Goal: Communication & Community: Share content

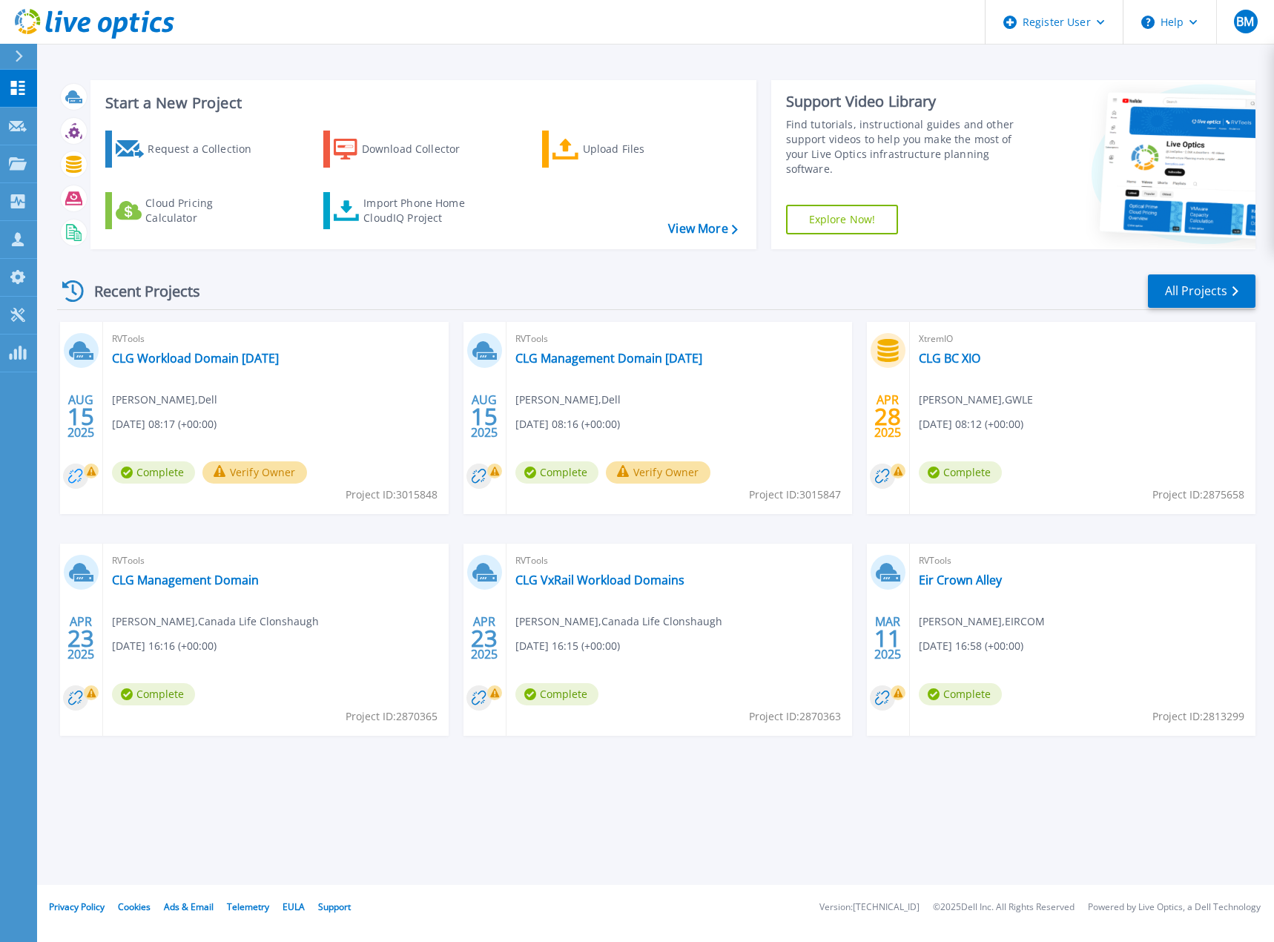
click at [77, 478] on circle at bounding box center [75, 475] width 25 height 25
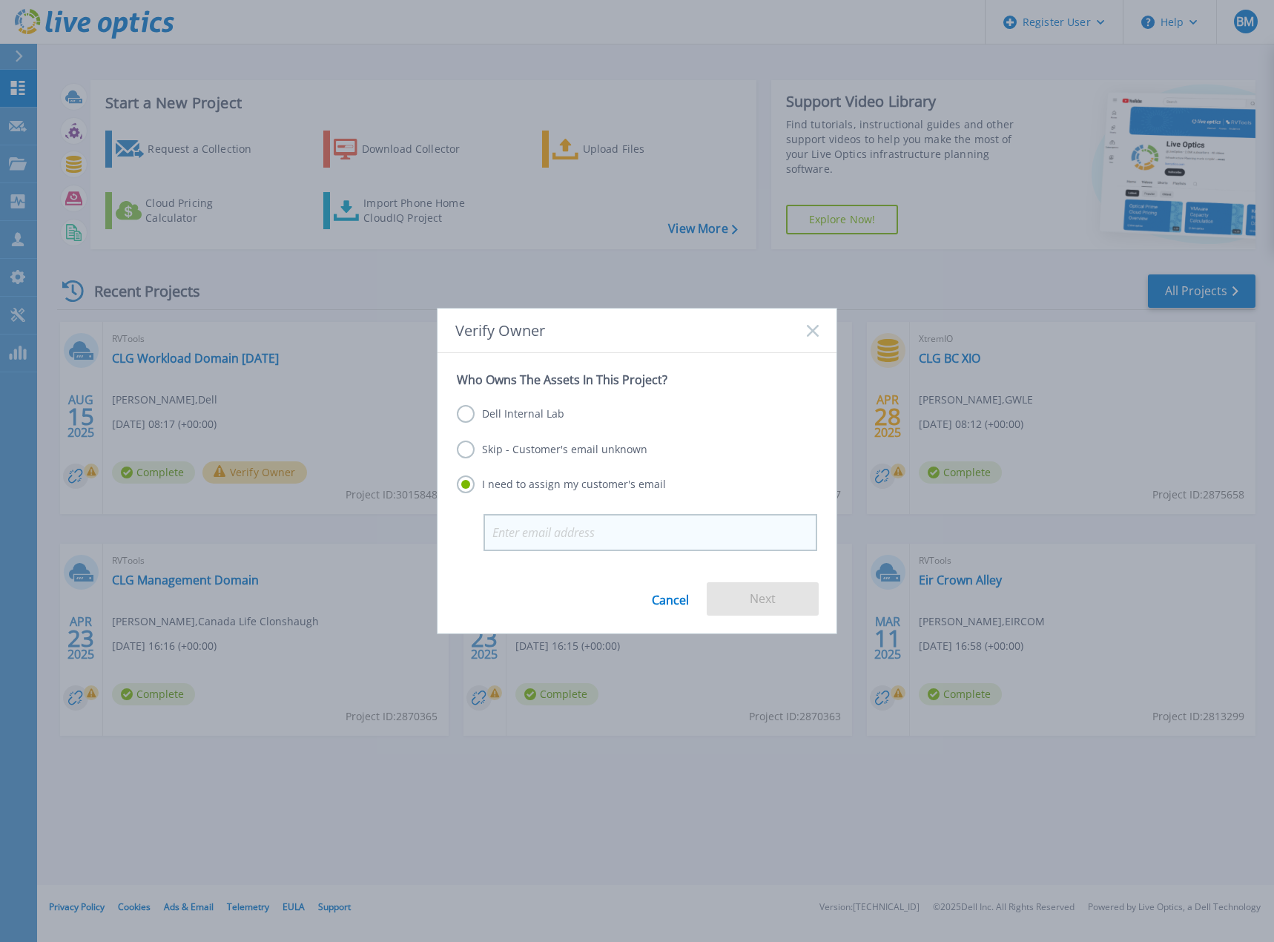
click at [556, 526] on input "email" at bounding box center [650, 532] width 334 height 37
click at [828, 332] on div "Verify Owner" at bounding box center [636, 330] width 399 height 44
click at [807, 321] on div "Verify Owner" at bounding box center [636, 330] width 399 height 44
click at [809, 328] on icon at bounding box center [813, 331] width 12 height 12
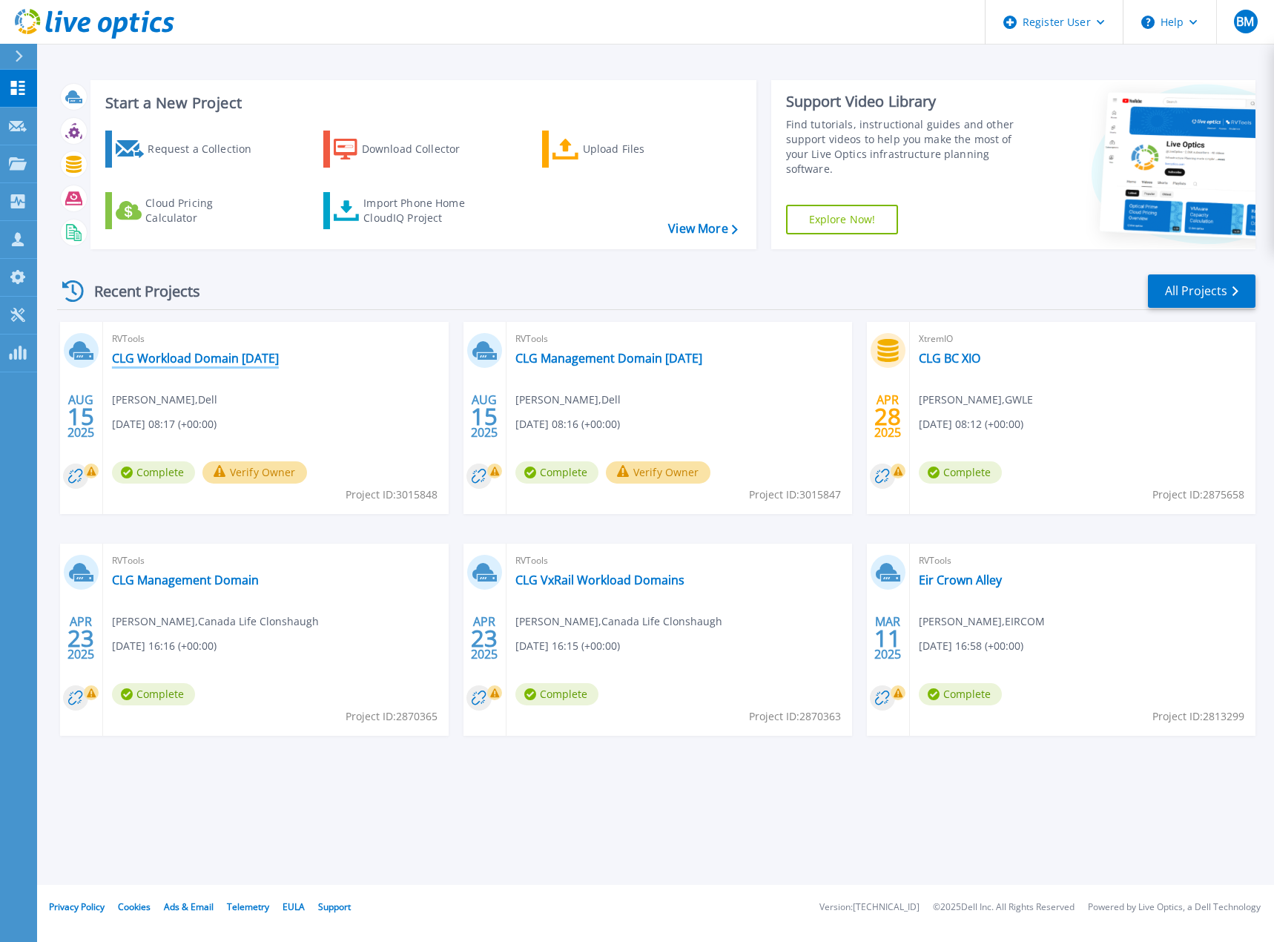
click at [230, 365] on link "CLG Workload Domain [DATE]" at bounding box center [195, 358] width 167 height 15
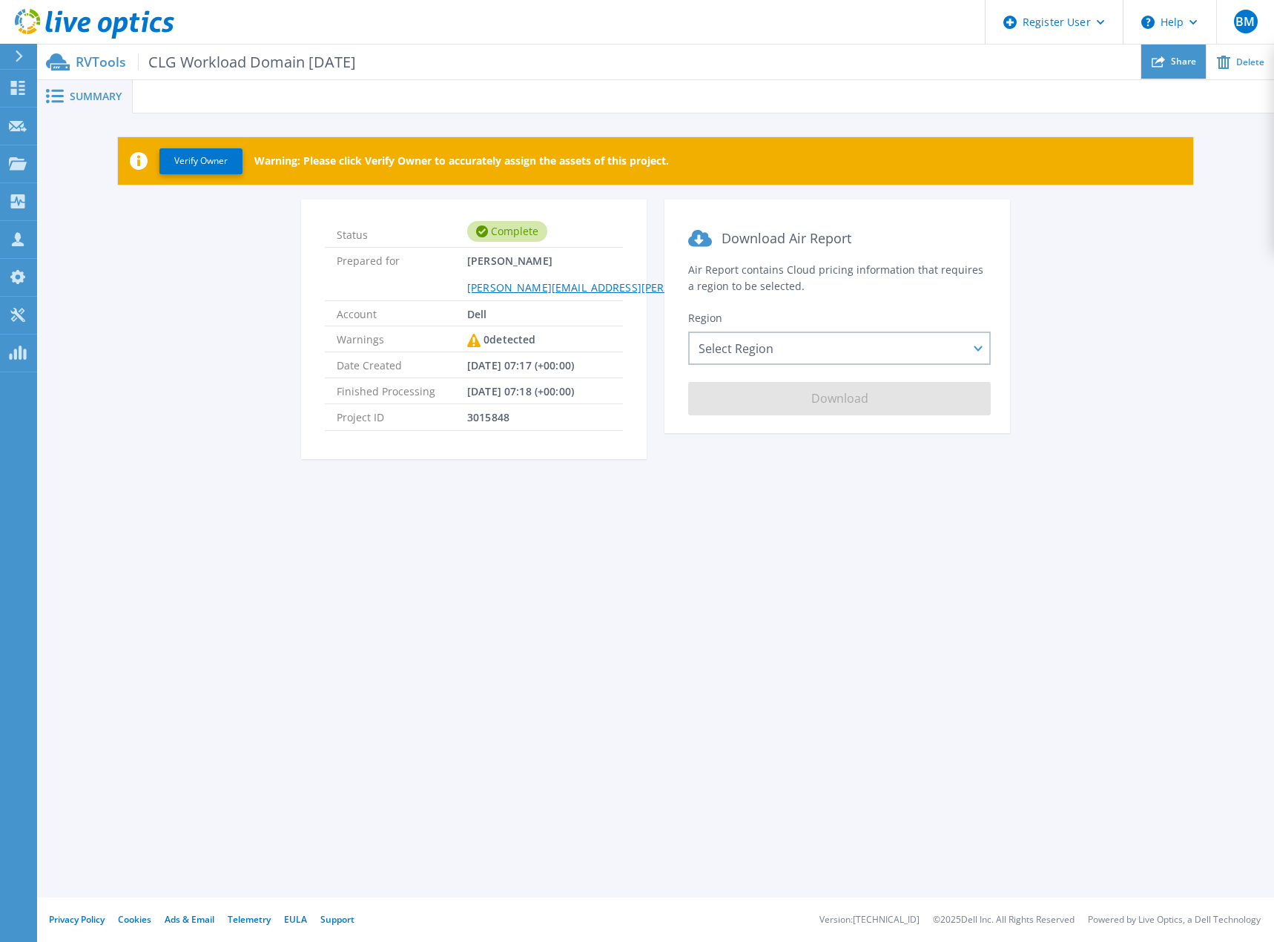
click at [1184, 63] on span "Share" at bounding box center [1183, 61] width 25 height 9
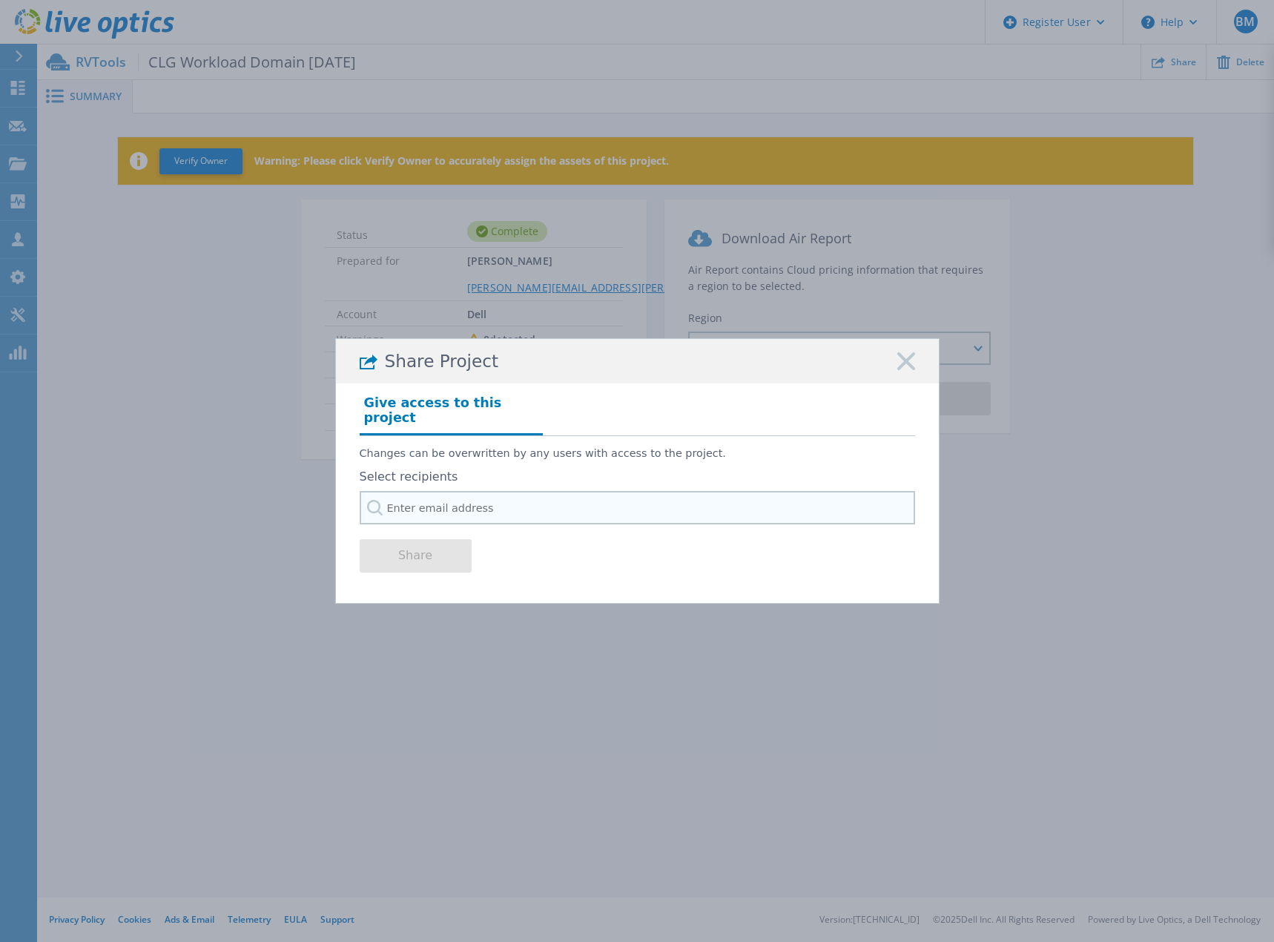
click at [448, 501] on input "text" at bounding box center [637, 507] width 555 height 33
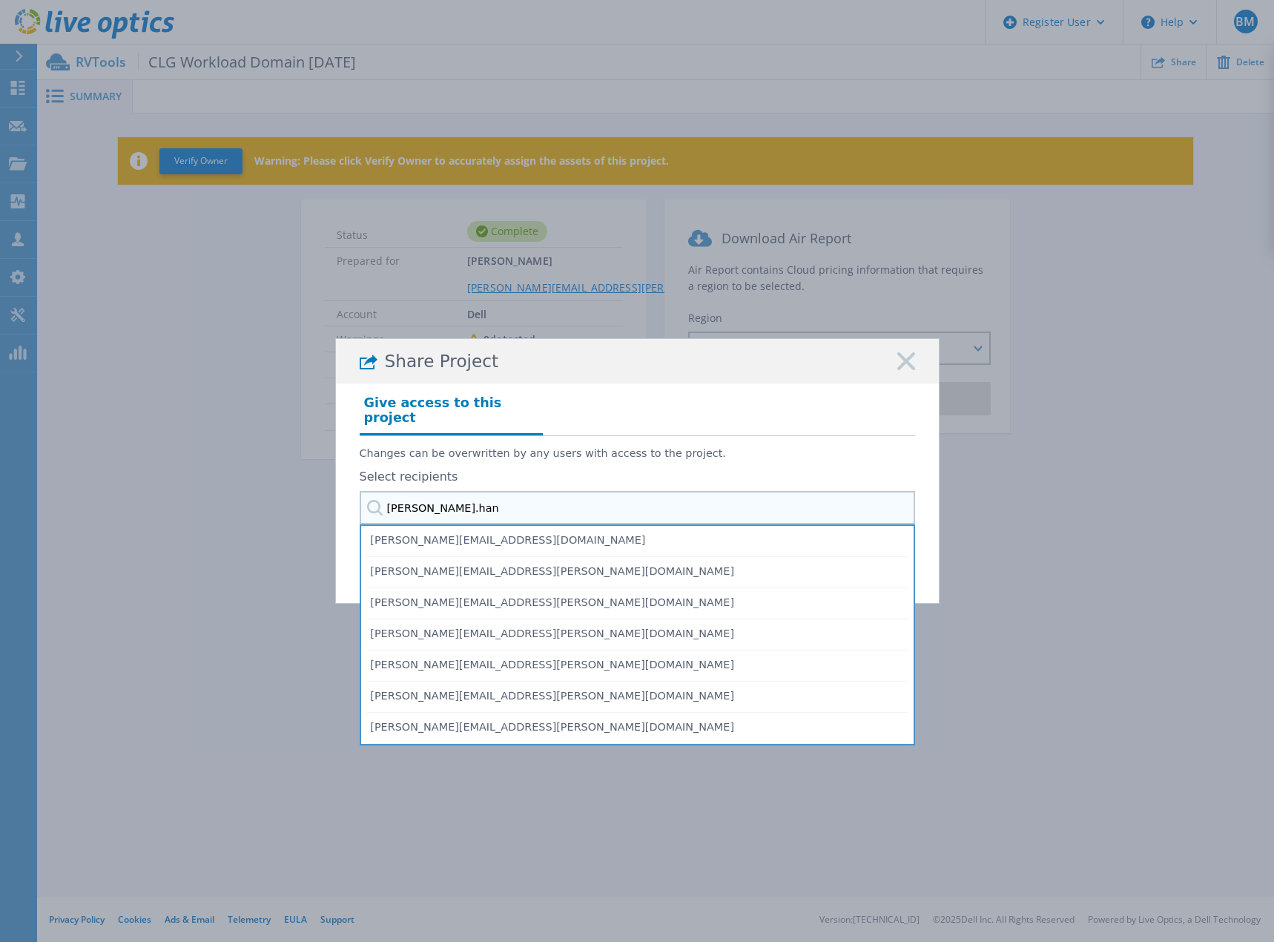
type input "[PERSON_NAME].hand"
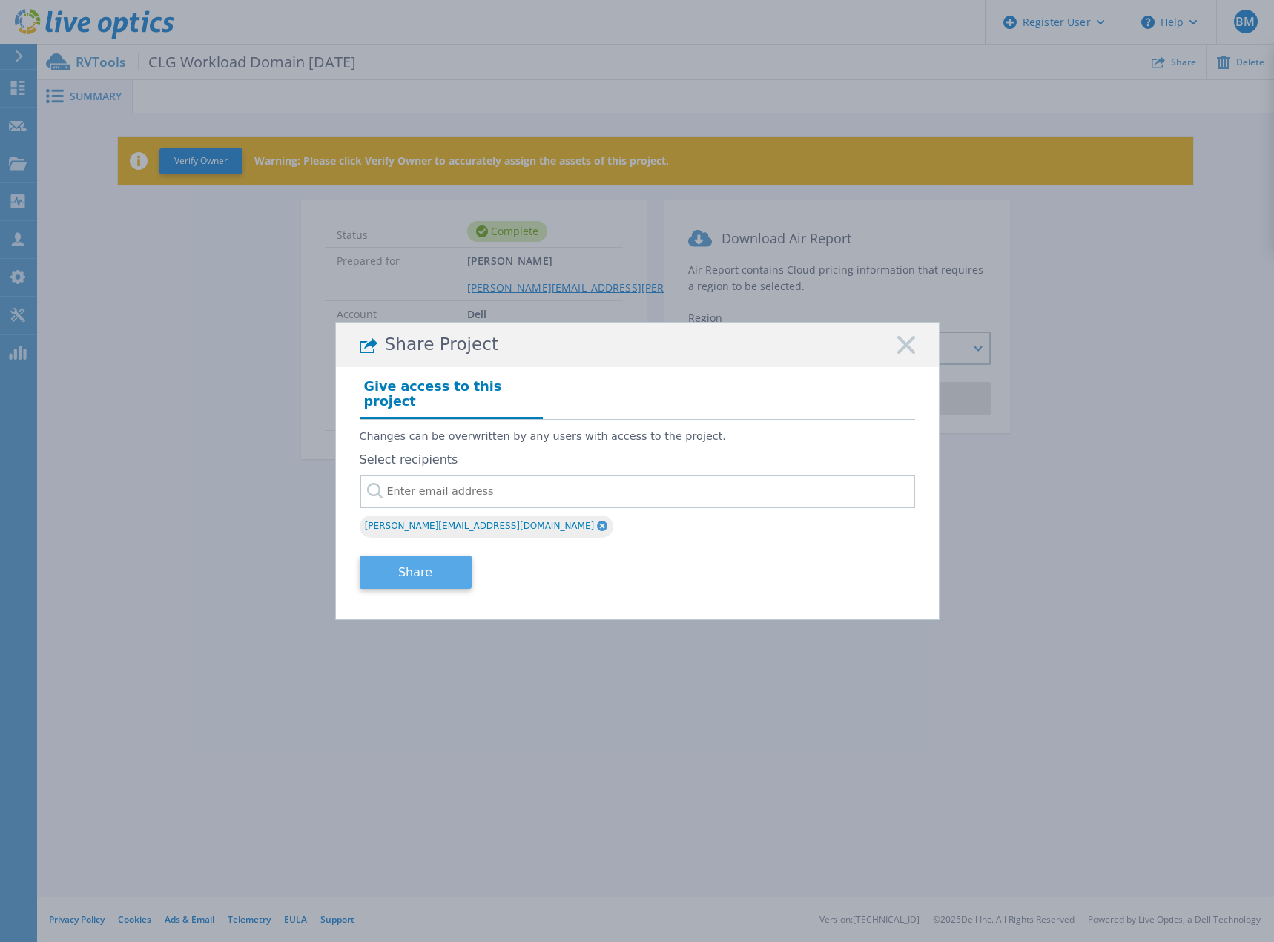
click at [417, 569] on button "Share" at bounding box center [416, 571] width 112 height 33
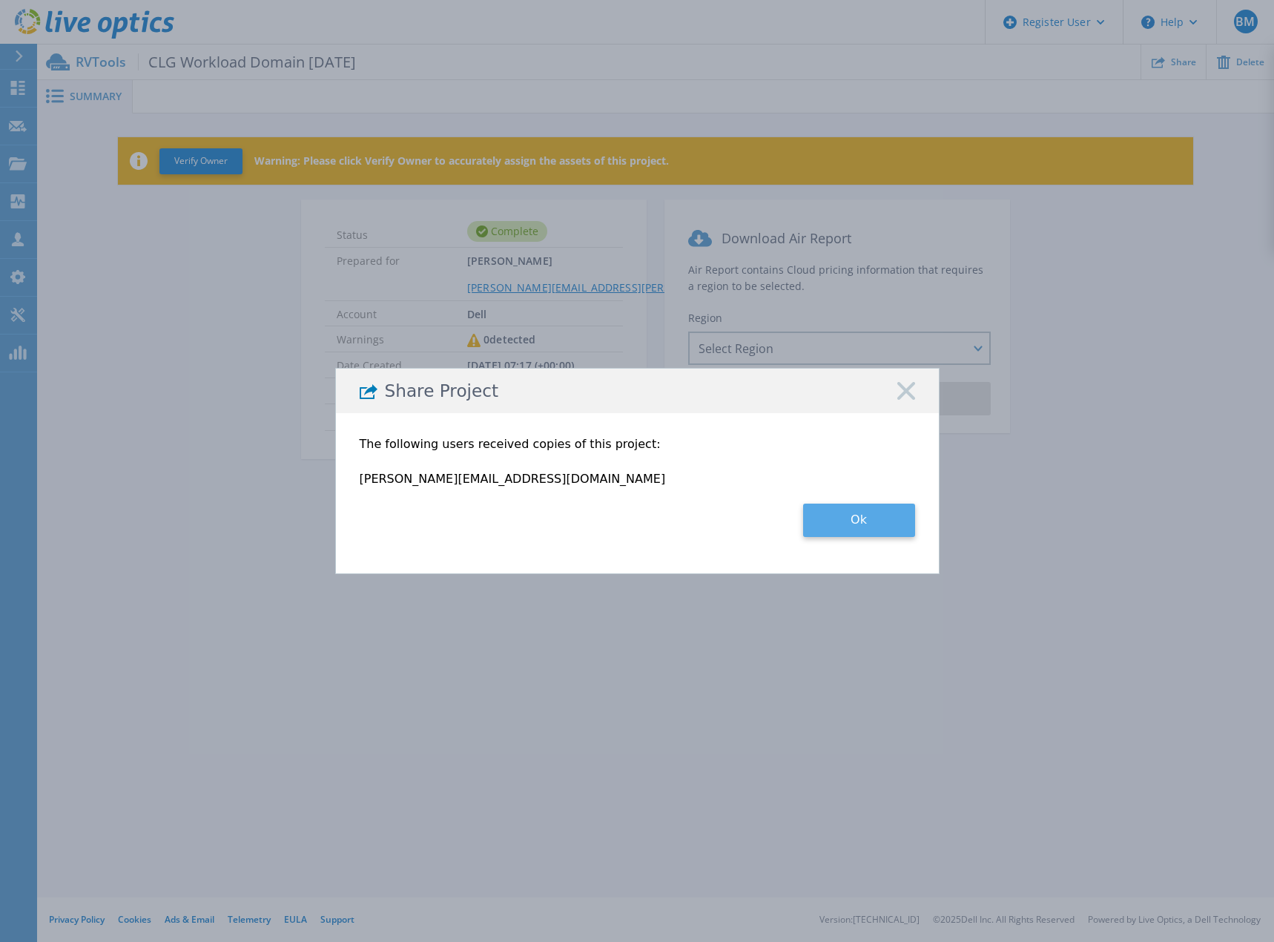
click at [898, 527] on button "Ok" at bounding box center [859, 519] width 112 height 33
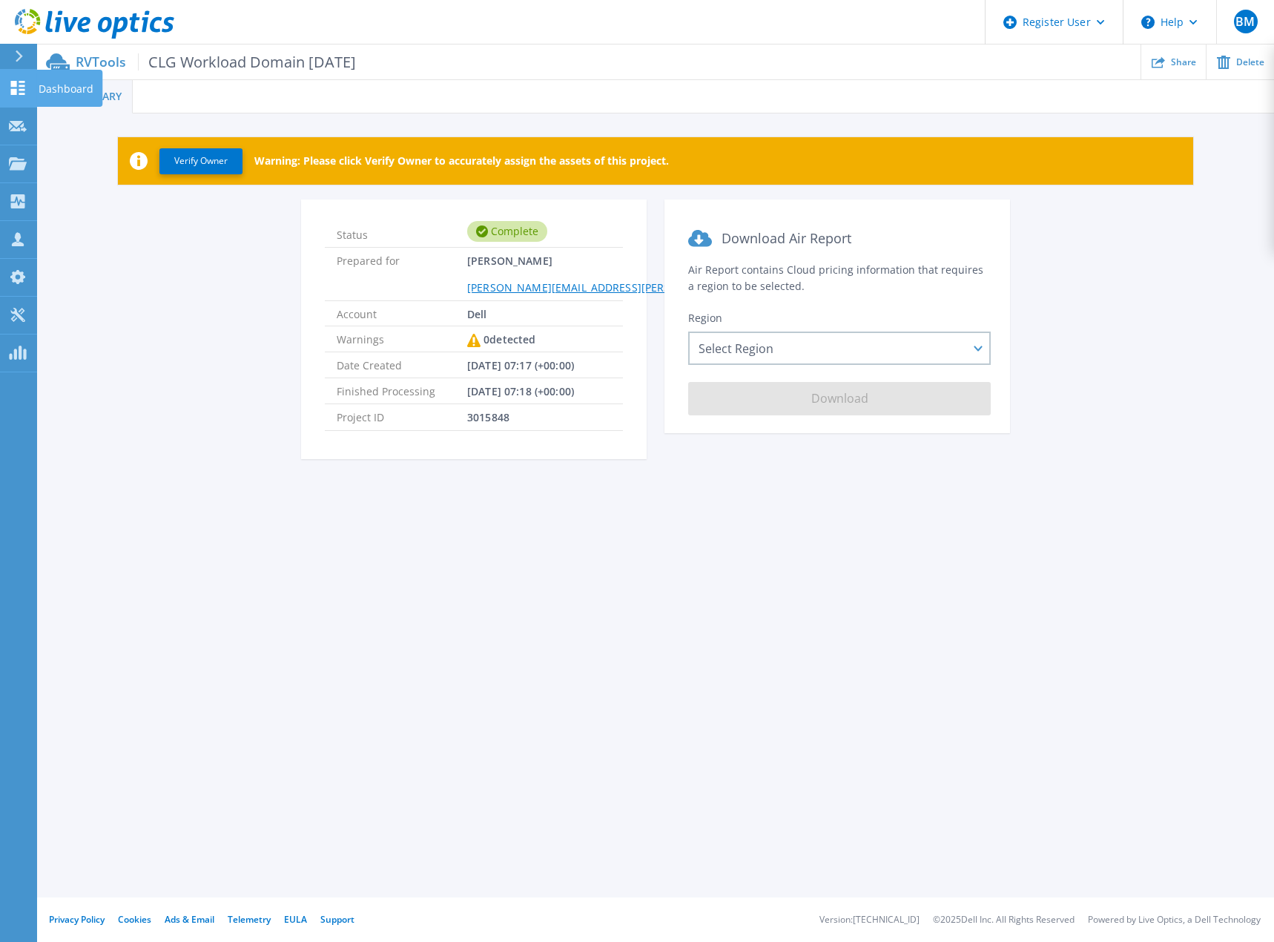
click at [19, 82] on icon at bounding box center [18, 88] width 18 height 14
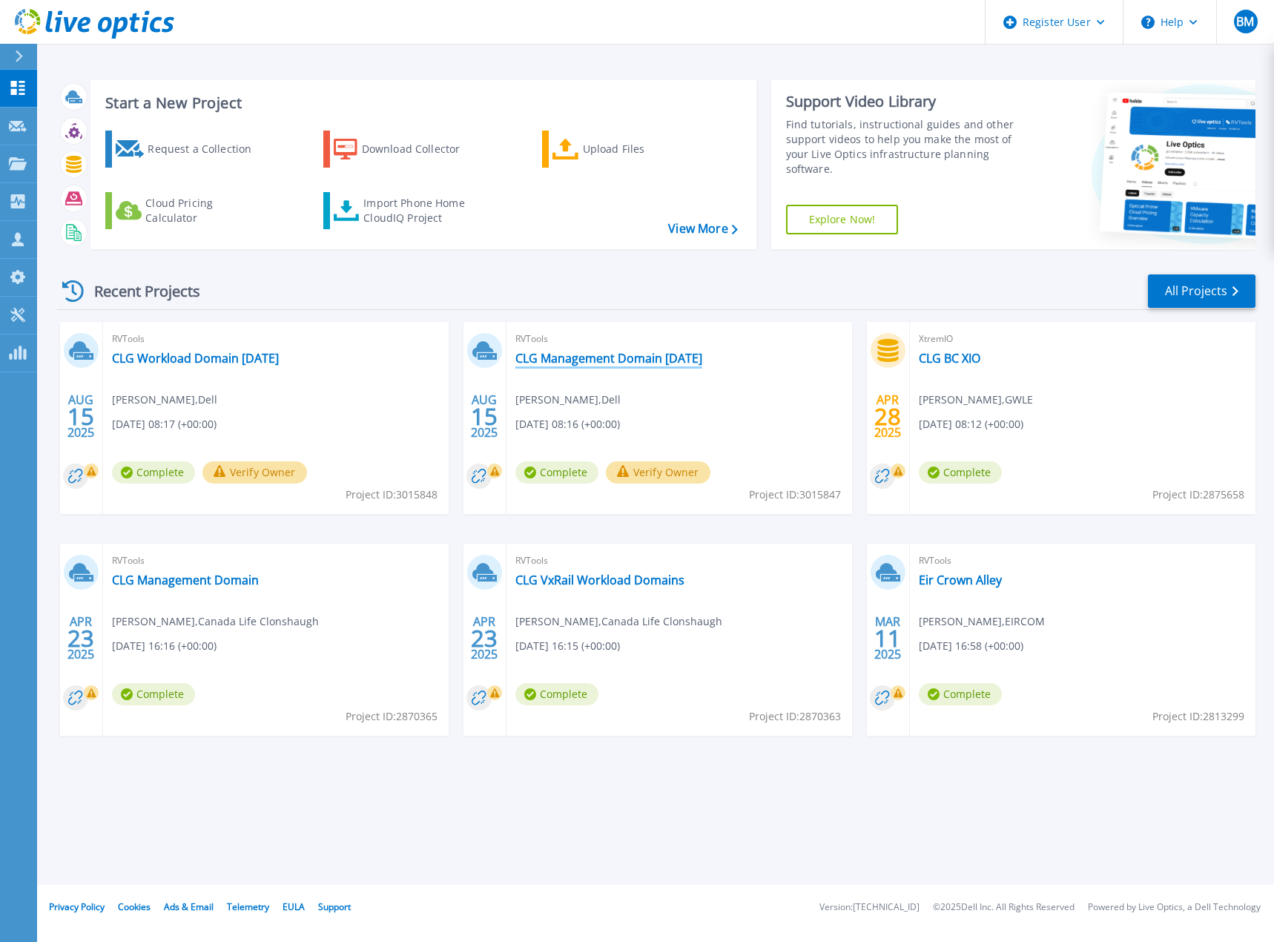
click at [611, 360] on link "CLG Management Domain [DATE]" at bounding box center [608, 358] width 187 height 15
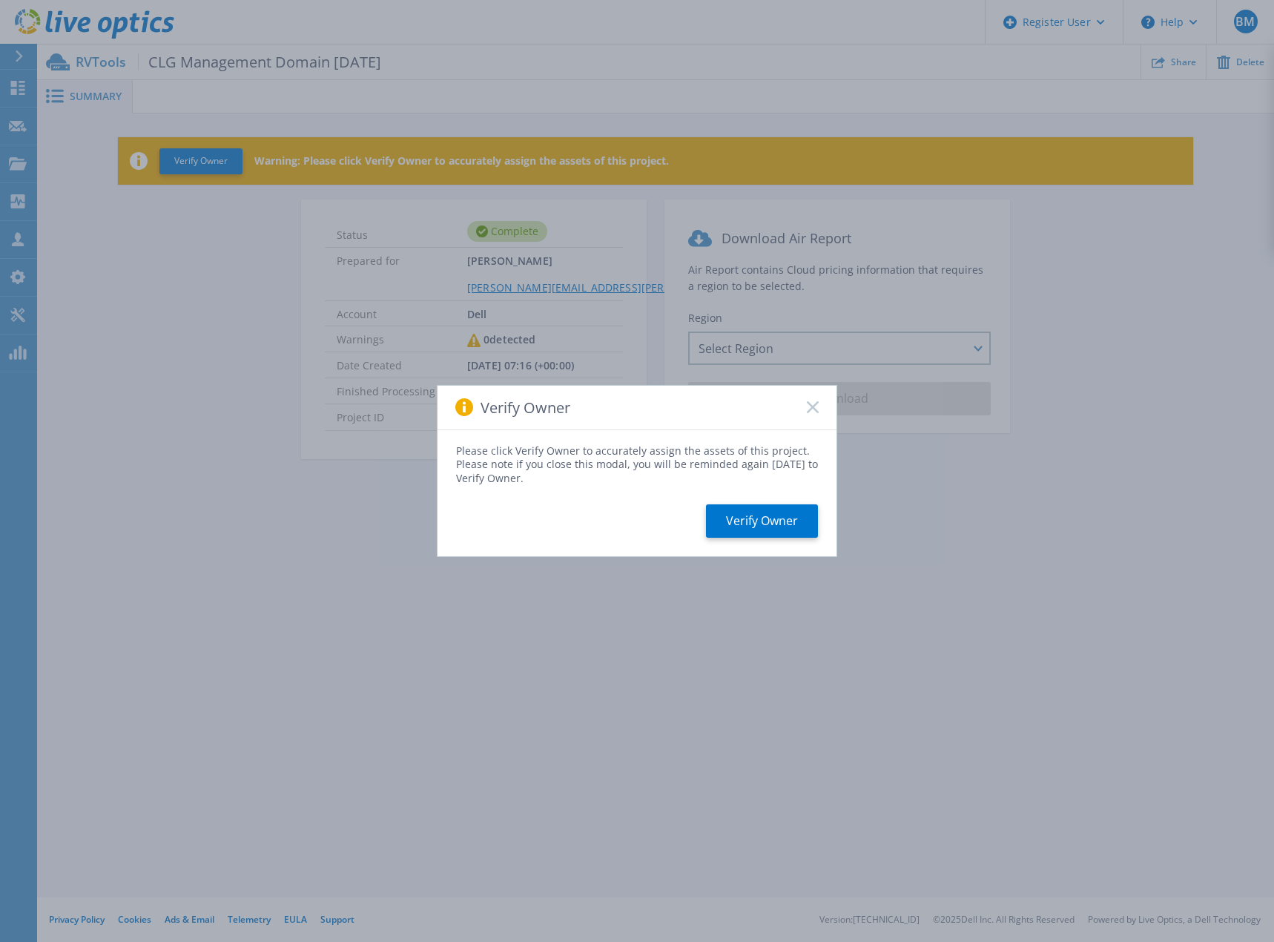
click at [810, 399] on div "Verify Owner" at bounding box center [636, 408] width 399 height 44
click at [817, 409] on icon at bounding box center [813, 407] width 12 height 12
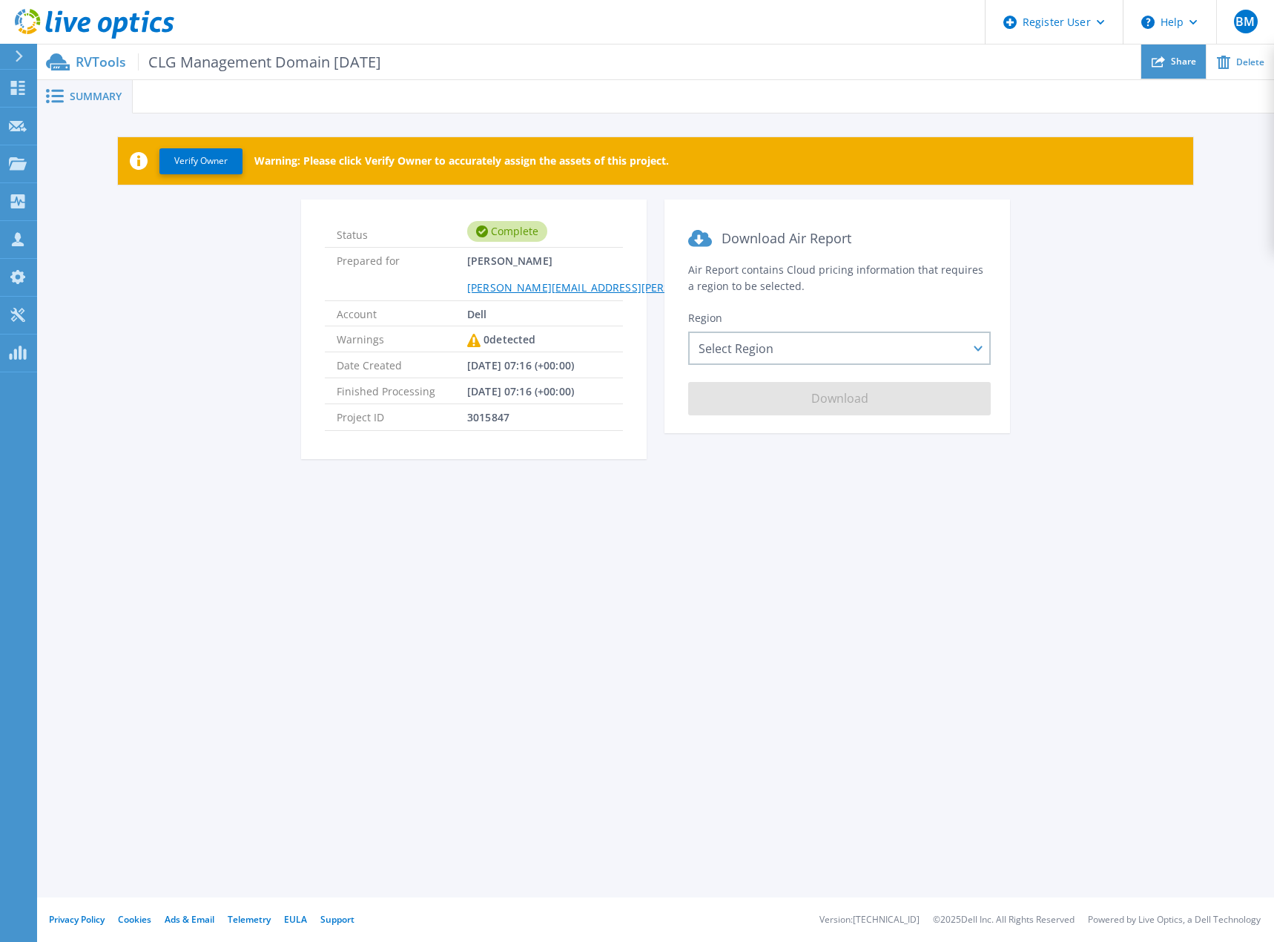
click at [1171, 65] on div "Share" at bounding box center [1173, 61] width 65 height 35
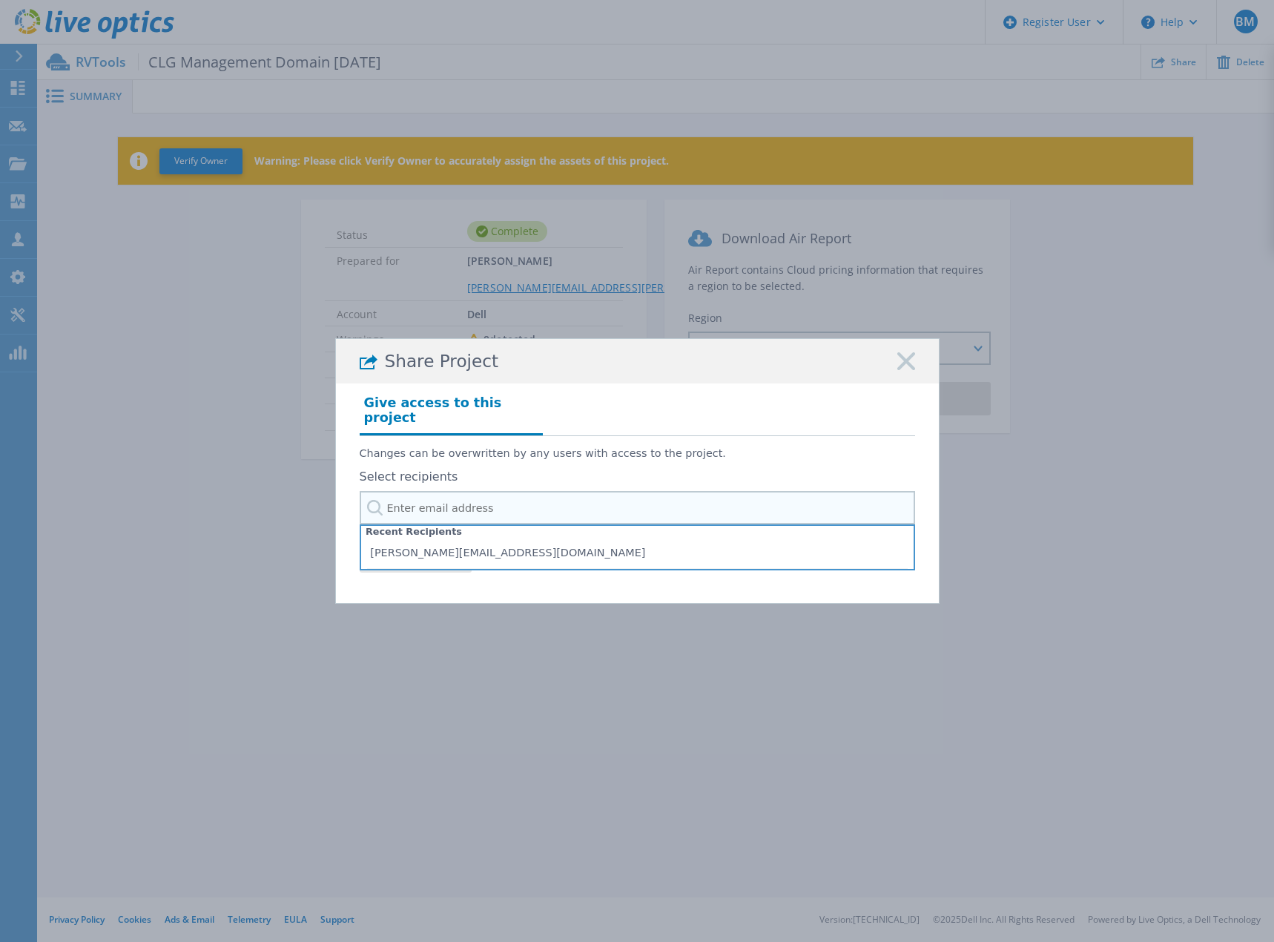
click at [568, 506] on input "text" at bounding box center [637, 507] width 555 height 33
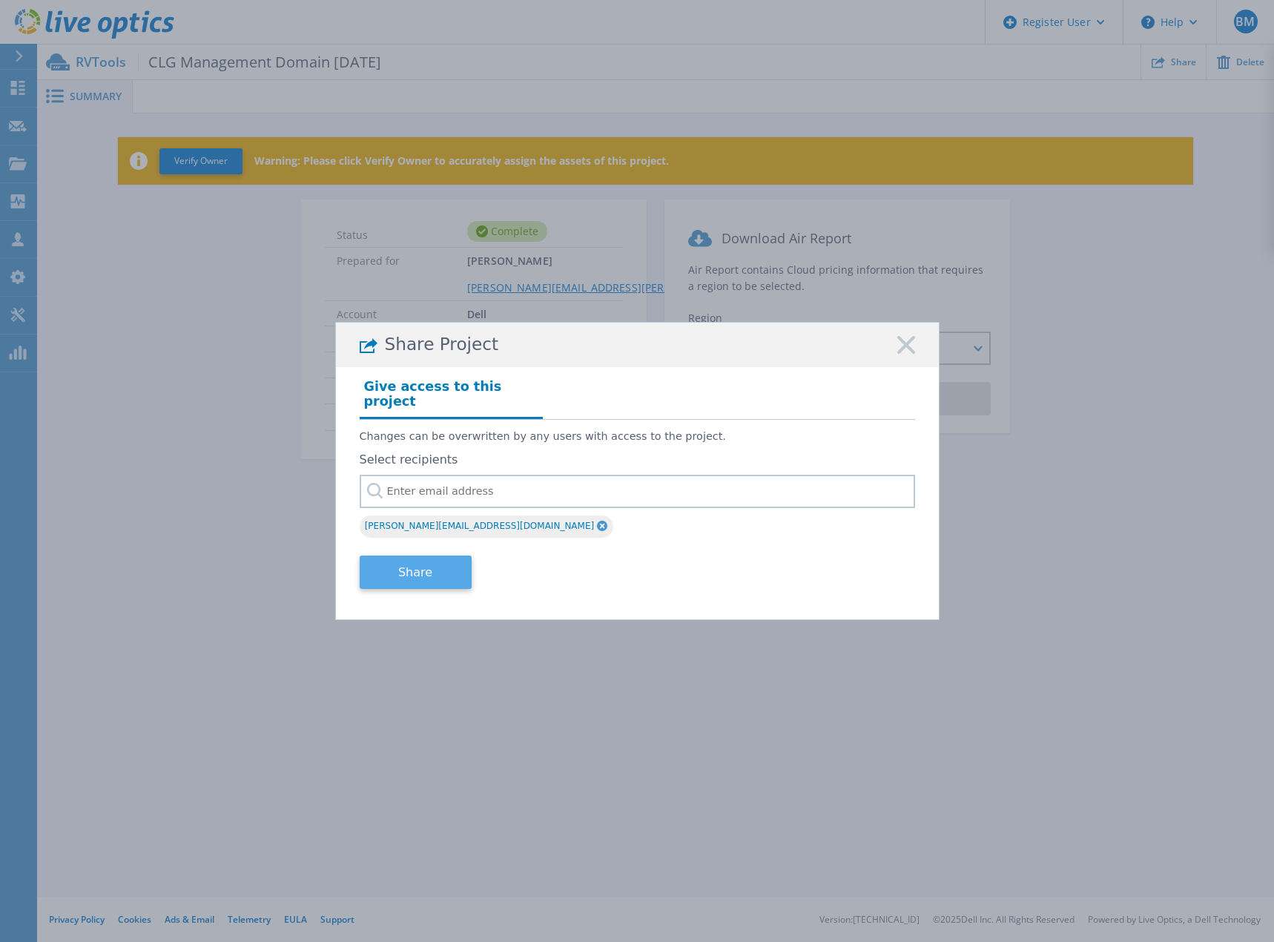
click at [413, 559] on button "Share" at bounding box center [416, 571] width 112 height 33
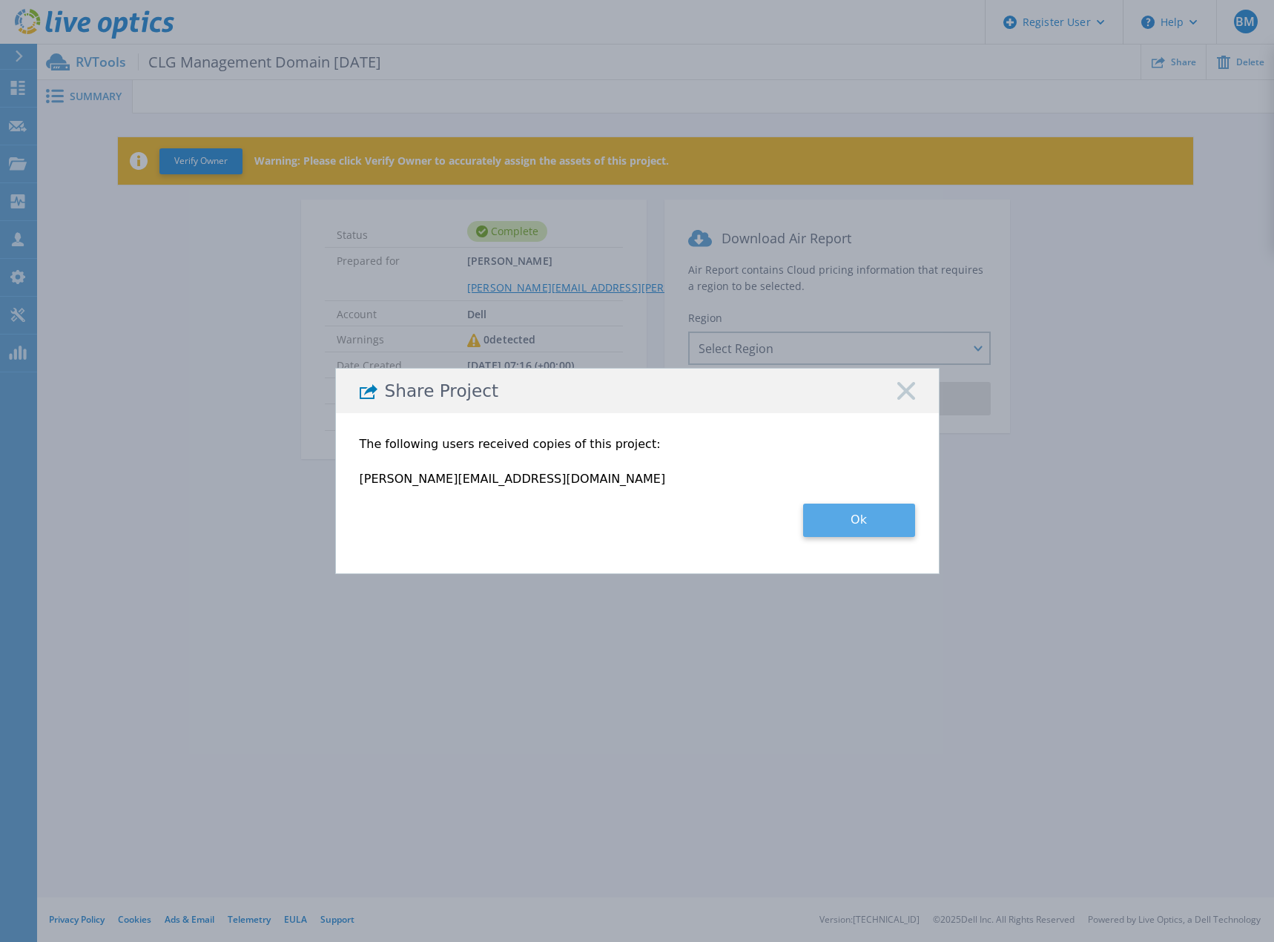
click at [827, 517] on button "Ok" at bounding box center [859, 519] width 112 height 33
